Goal: Check status: Check status

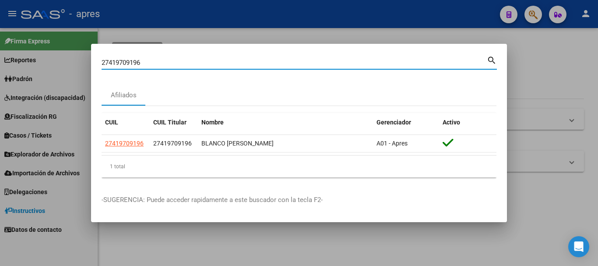
drag, startPoint x: 141, startPoint y: 66, endPoint x: 58, endPoint y: 56, distance: 83.9
click at [58, 56] on div "27419709196 Buscar (apellido, dni, cuil, nro traspaso, cuit, obra social) searc…" at bounding box center [299, 133] width 598 height 266
paste input "4431980424"
type input "24431980424"
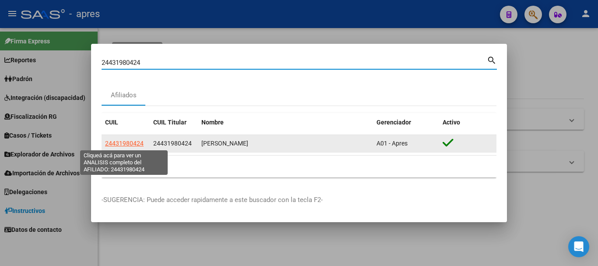
click at [141, 142] on span "24431980424" at bounding box center [124, 143] width 39 height 7
type textarea "24431980424"
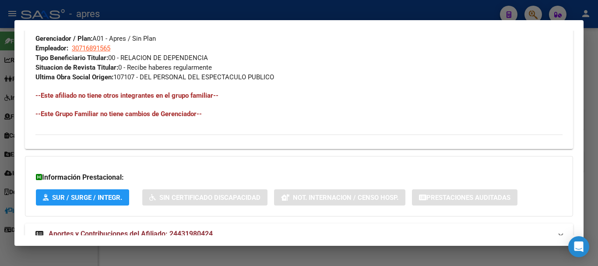
scroll to position [470, 0]
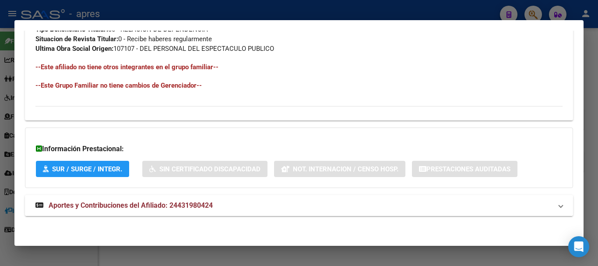
click at [259, 213] on mat-expansion-panel-header "Aportes y Contribuciones del Afiliado: 24431980424" at bounding box center [299, 205] width 548 height 21
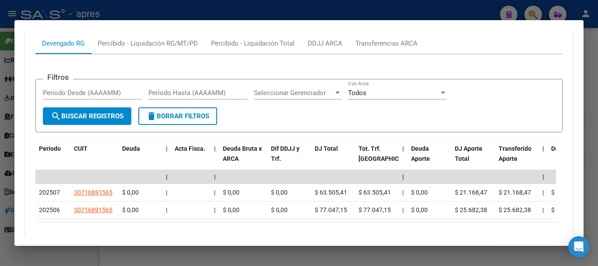
scroll to position [761, 0]
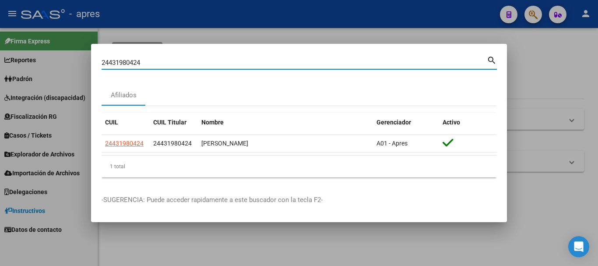
drag, startPoint x: 268, startPoint y: 65, endPoint x: 65, endPoint y: 42, distance: 204.2
click at [65, 42] on div "24431980424 Buscar (apellido, dni, cuil, nro traspaso, cuit, obra social) searc…" at bounding box center [299, 133] width 598 height 266
paste input "0406228011"
type input "20406228011"
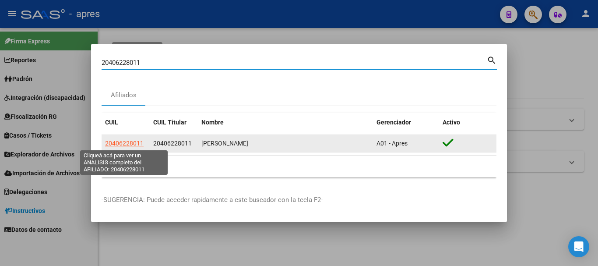
click at [132, 142] on span "20406228011" at bounding box center [124, 143] width 39 height 7
type textarea "20406228011"
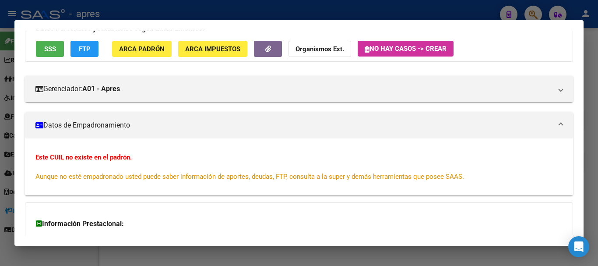
scroll to position [146, 0]
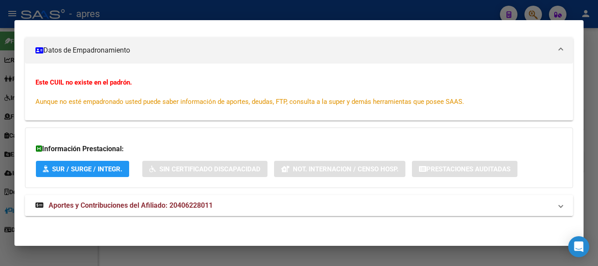
click at [204, 196] on mat-expansion-panel-header "Aportes y Contribuciones del Afiliado: 20406228011" at bounding box center [299, 205] width 548 height 21
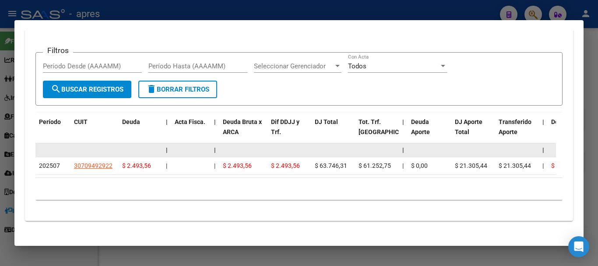
scroll to position [418, 0]
